Goal: Entertainment & Leisure: Consume media (video, audio)

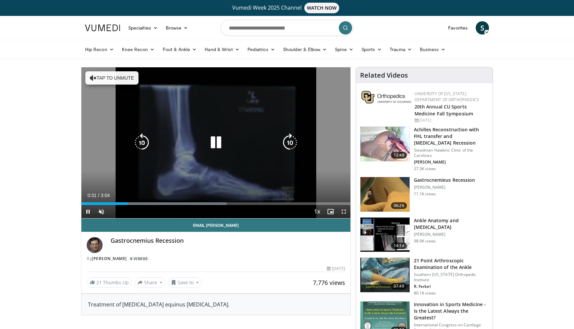
click at [136, 73] on button "Tap to unmute" at bounding box center [111, 77] width 53 height 13
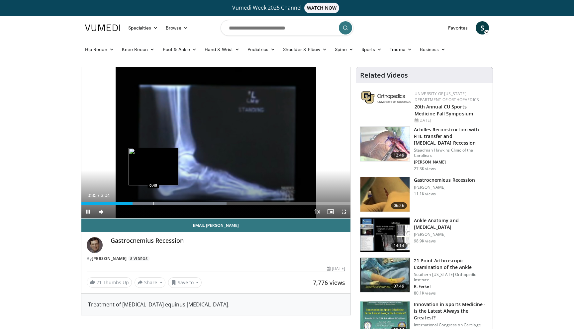
click at [153, 204] on div "Progress Bar" at bounding box center [153, 204] width 1 height 3
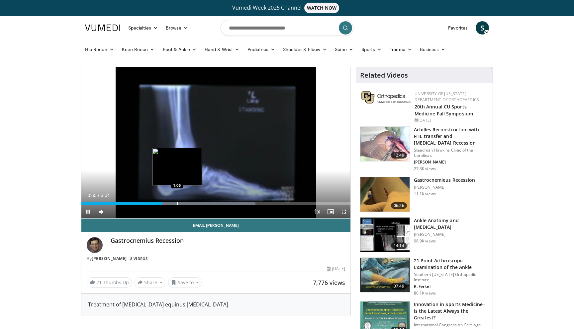
click at [177, 204] on div "Progress Bar" at bounding box center [177, 204] width 1 height 3
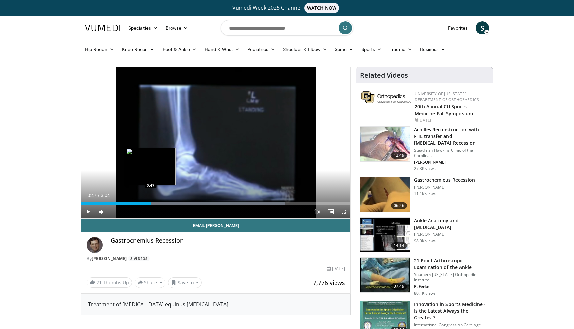
click at [151, 205] on div "Progress Bar" at bounding box center [151, 204] width 1 height 3
click at [135, 204] on div "Loaded : 75.53% 0:49 0:37" at bounding box center [215, 204] width 269 height 3
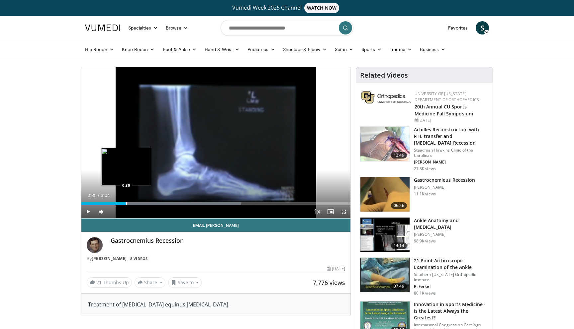
click at [126, 204] on div "Progress Bar" at bounding box center [126, 204] width 1 height 3
click at [131, 205] on div "Progress Bar" at bounding box center [130, 204] width 1 height 3
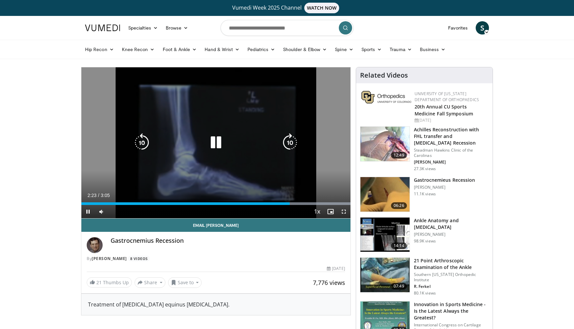
click at [260, 147] on div "Video Player" at bounding box center [215, 142] width 161 height 13
click at [214, 146] on icon "Video Player" at bounding box center [216, 142] width 19 height 19
click at [215, 100] on div "10 seconds Tap to unmute" at bounding box center [215, 142] width 269 height 151
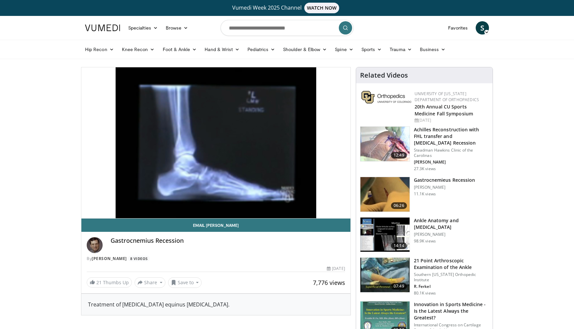
click at [422, 180] on h3 "Gastrocnemieus Recession" at bounding box center [444, 180] width 61 height 7
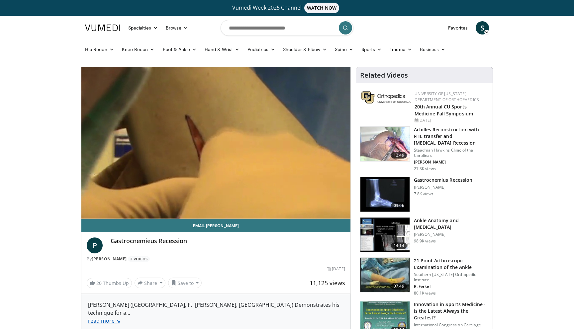
click at [98, 317] on link "read more ↘" at bounding box center [104, 320] width 32 height 7
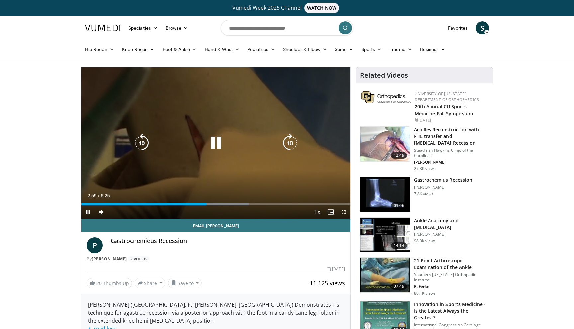
click at [214, 139] on icon "Video Player" at bounding box center [216, 143] width 19 height 19
